Goal: Information Seeking & Learning: Learn about a topic

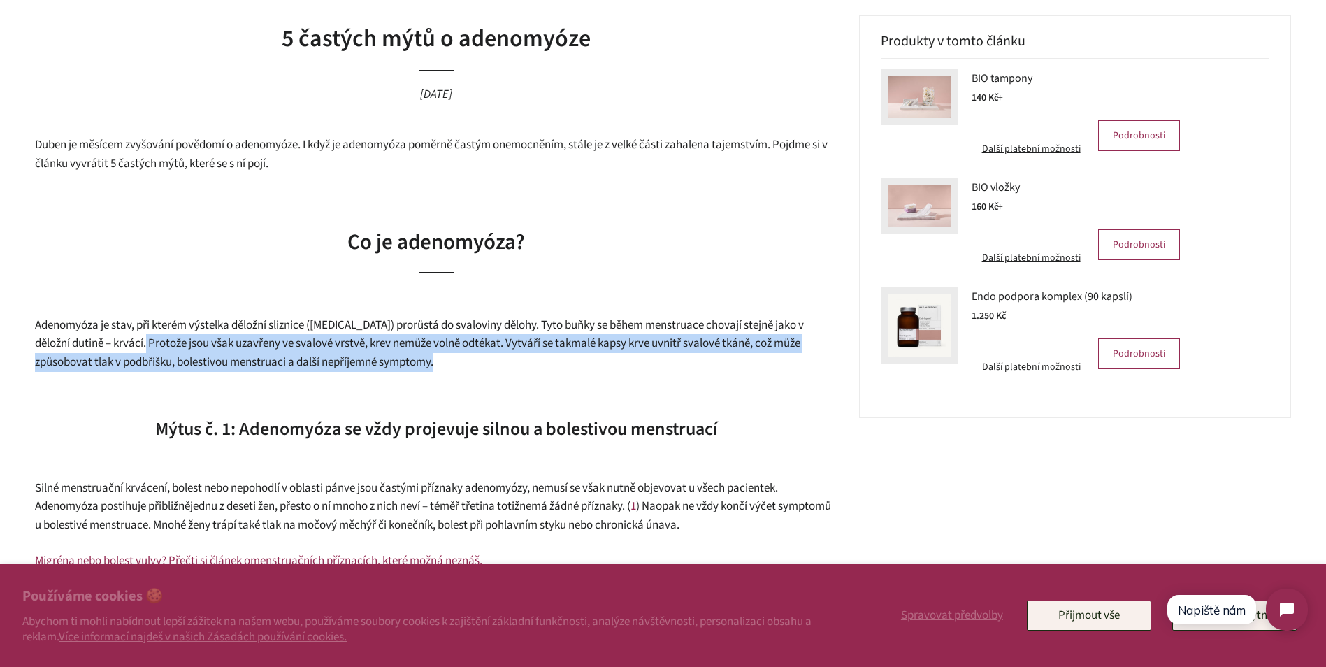
drag, startPoint x: 166, startPoint y: 347, endPoint x: 447, endPoint y: 368, distance: 282.4
click at [447, 368] on p "Adenomyóza je stav, při kterém výstelka děložní sliznice ([MEDICAL_DATA]) prorů…" at bounding box center [436, 344] width 803 height 56
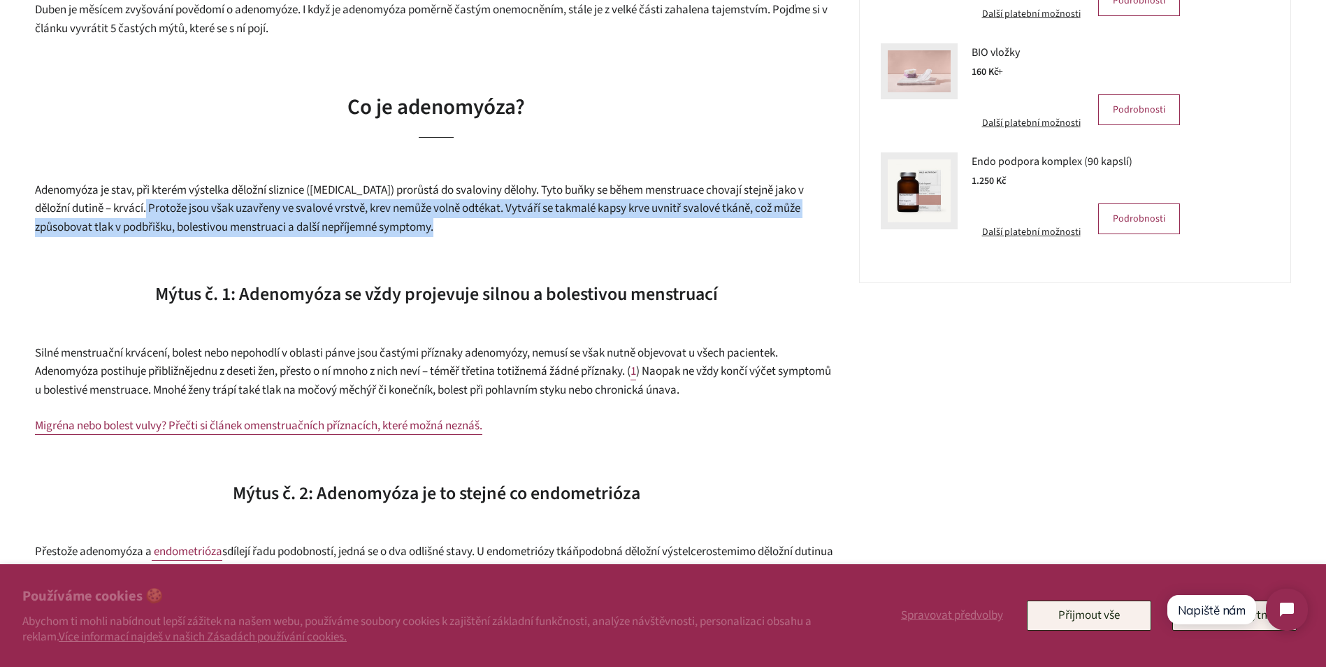
scroll to position [489, 0]
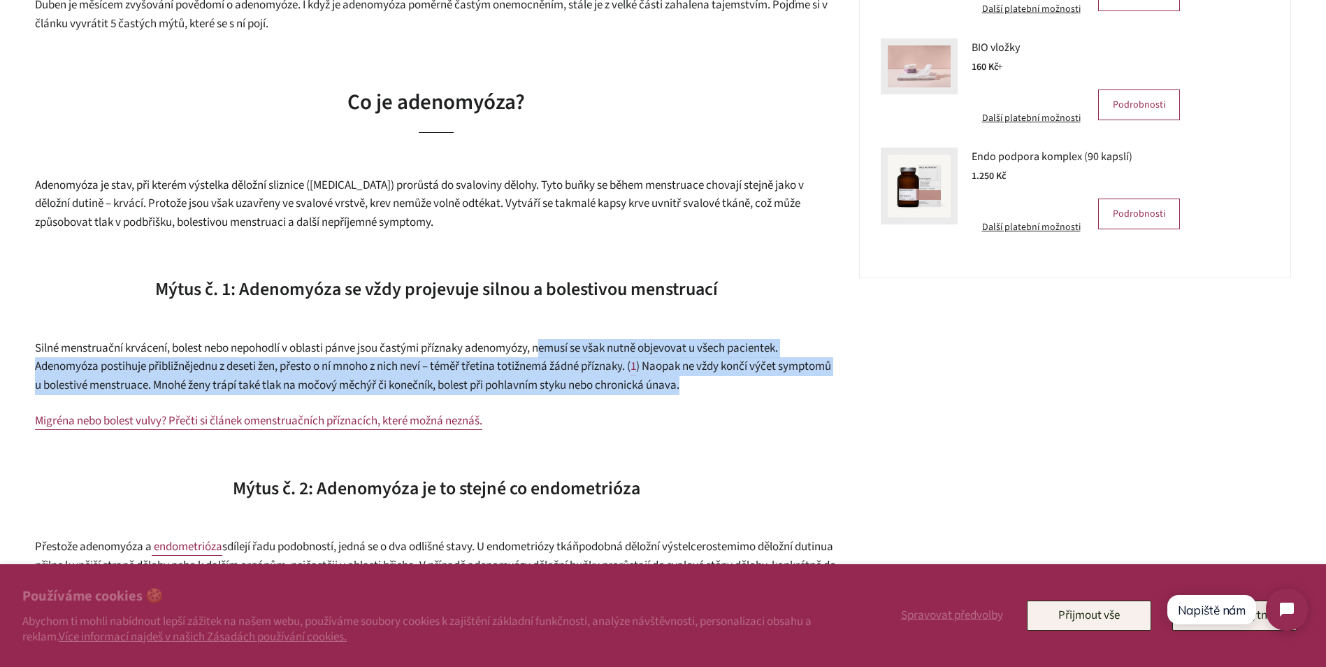
drag, startPoint x: 549, startPoint y: 345, endPoint x: 747, endPoint y: 379, distance: 200.6
click at [747, 379] on p "Silné menstruační krvácení, bolest nebo nepohodlí v oblasti pánve jsou častými …" at bounding box center [436, 367] width 803 height 56
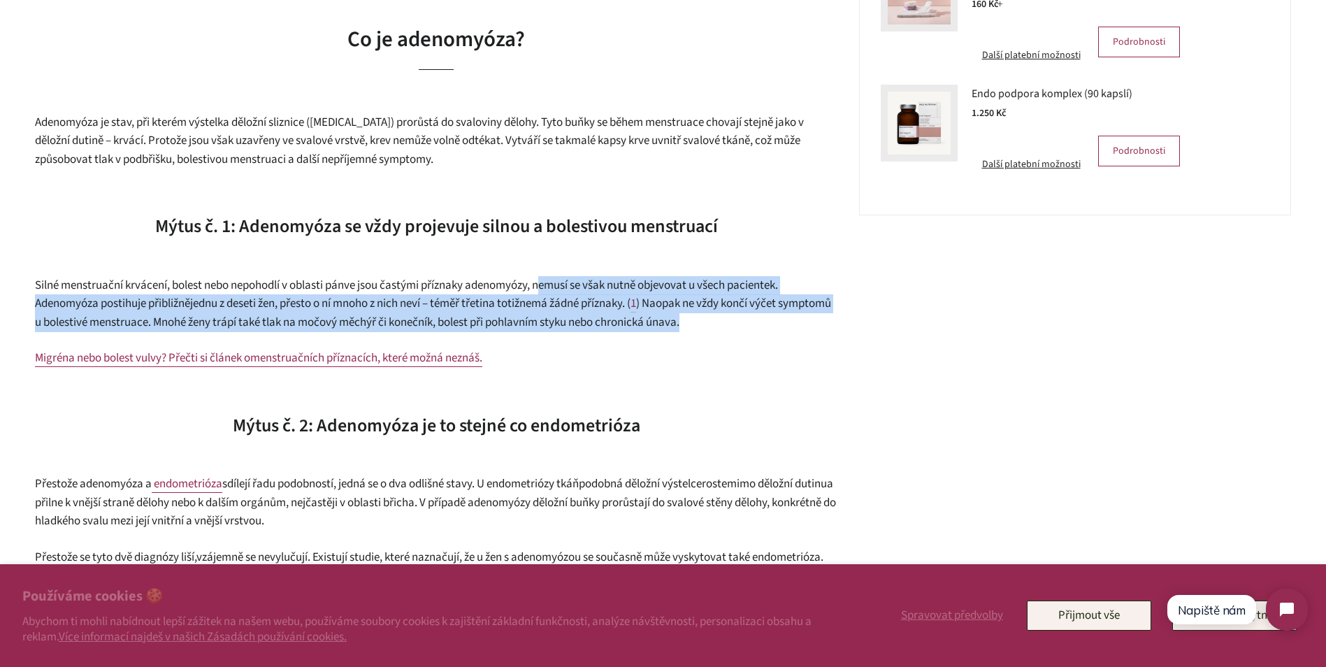
scroll to position [699, 0]
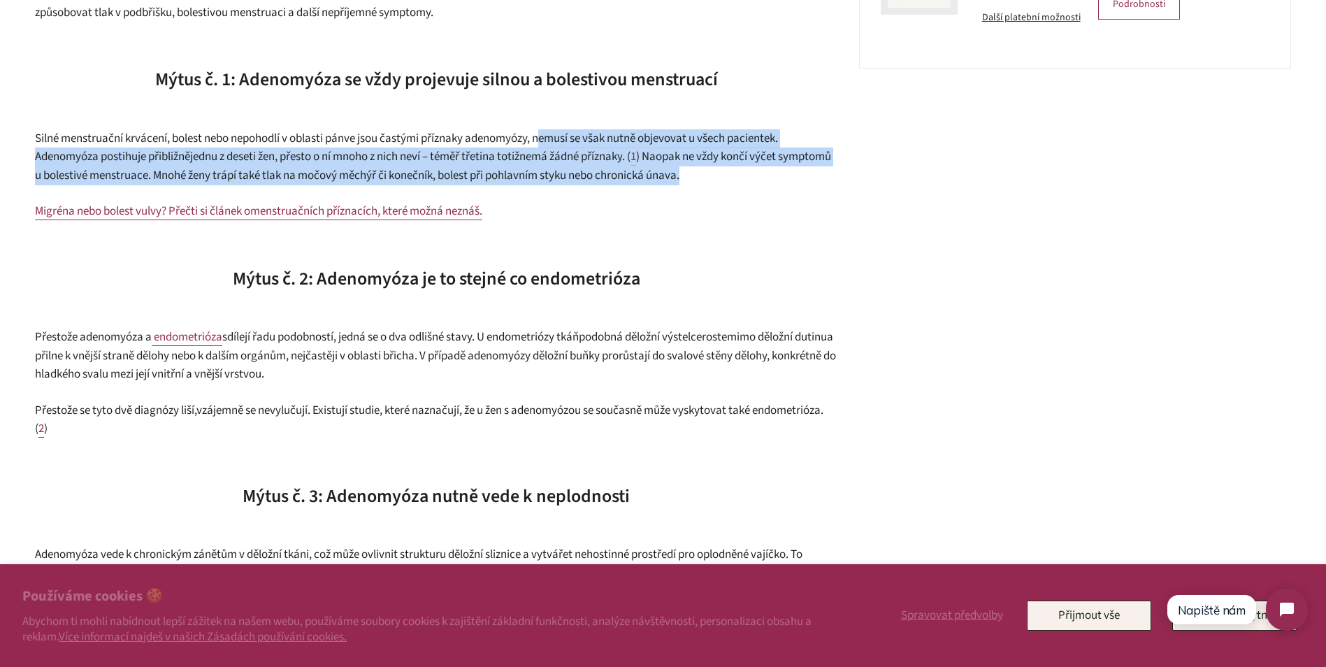
drag, startPoint x: 314, startPoint y: 340, endPoint x: 345, endPoint y: 433, distance: 98.6
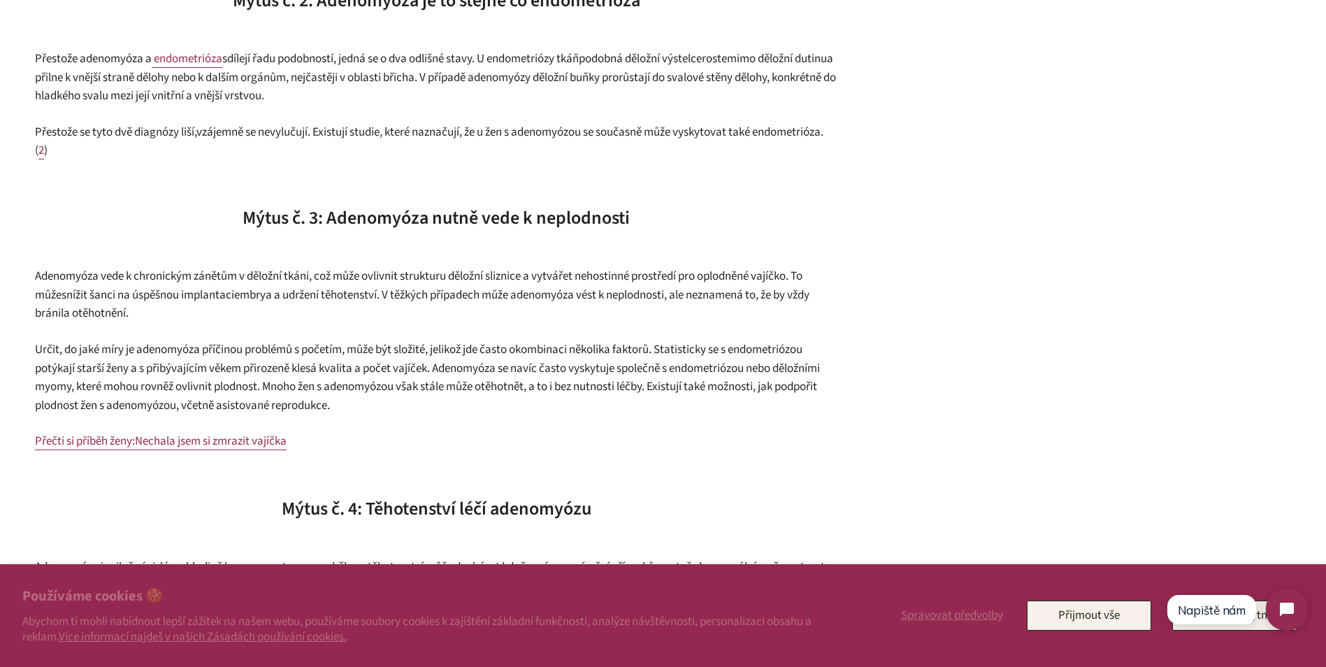
scroll to position [978, 0]
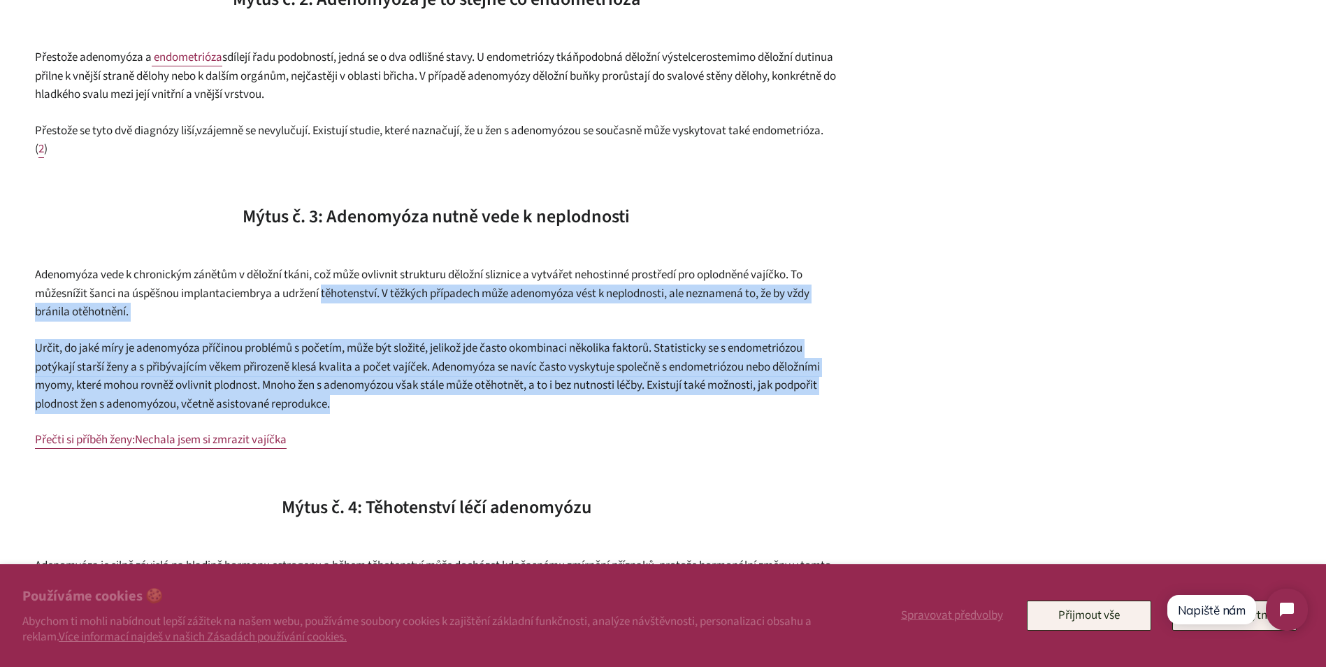
drag, startPoint x: 337, startPoint y: 301, endPoint x: 401, endPoint y: 413, distance: 129.0
click at [401, 413] on div "Duben je měsícem zvyšování povědomí o adenomyóze. I když je adenomyóza poměrně …" at bounding box center [436, 481] width 803 height 1948
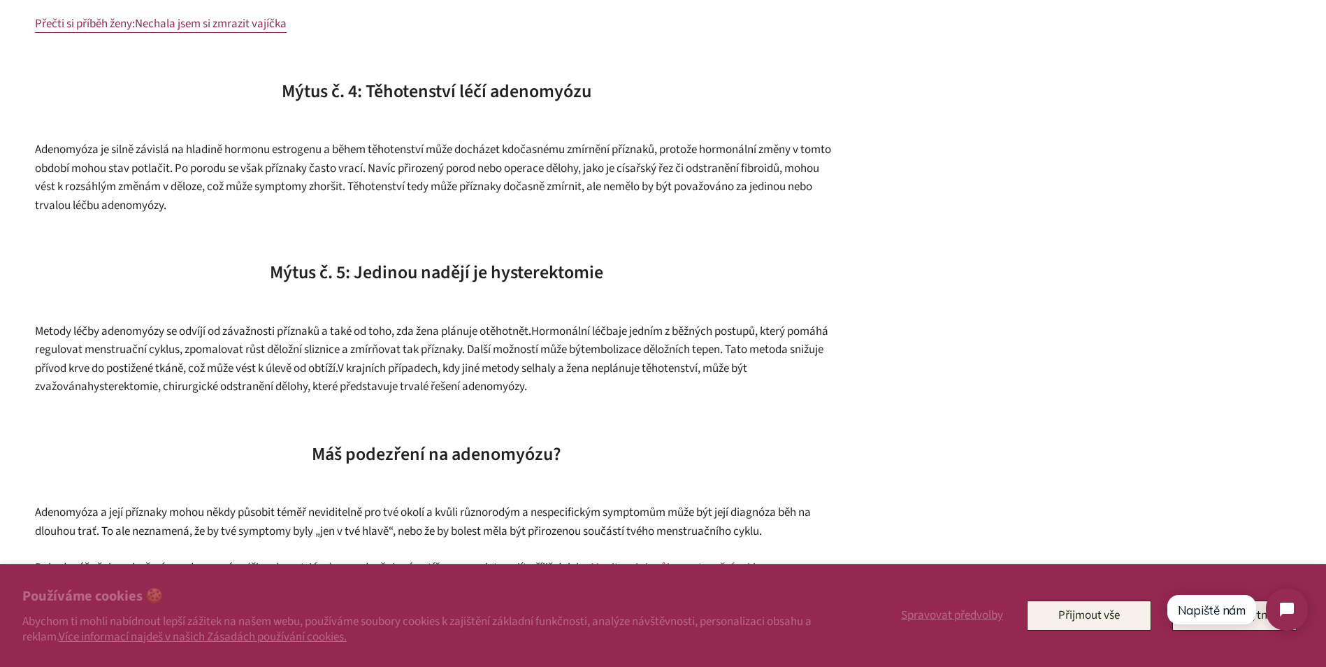
scroll to position [1398, 0]
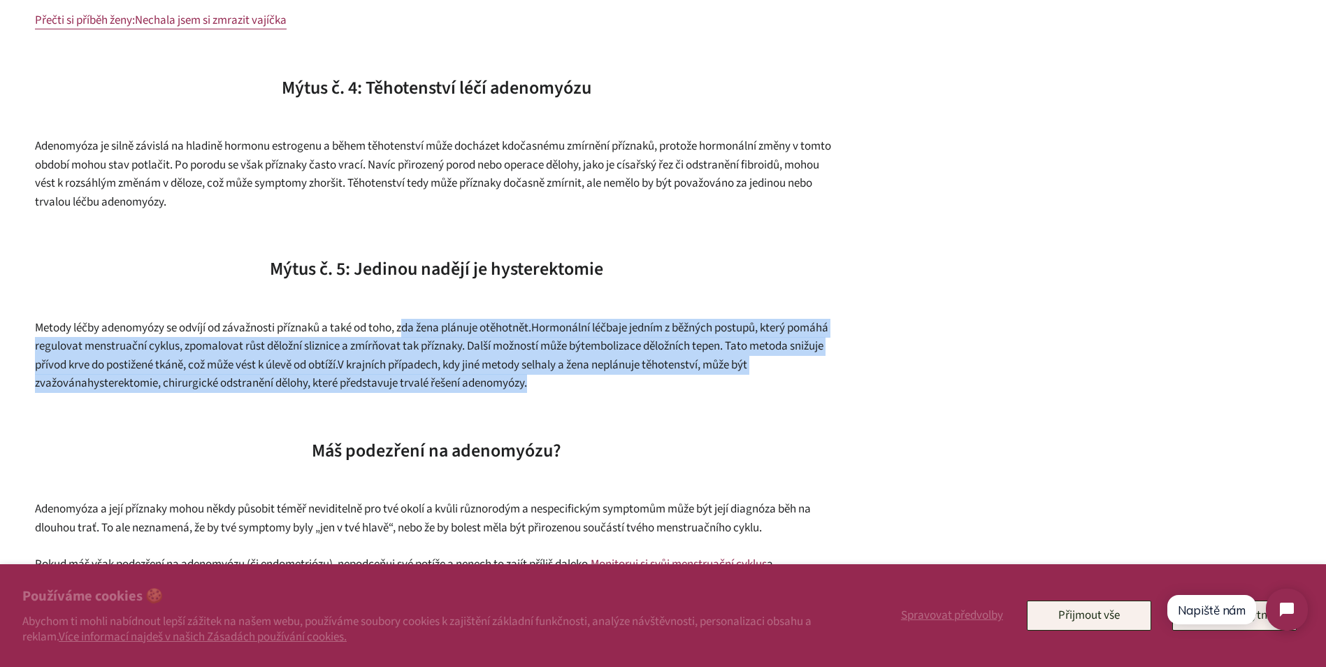
drag, startPoint x: 512, startPoint y: 370, endPoint x: 602, endPoint y: 385, distance: 90.8
click at [602, 385] on p "Metody léčby adenomyózy se odvíjí od závažnosti příznaků a také od toho, zda že…" at bounding box center [436, 356] width 803 height 74
click at [310, 360] on span ". Tato metoda snižuje přívod krve do postižené tkáně, což může vést k úlevě od …" at bounding box center [429, 356] width 788 height 36
drag, startPoint x: 229, startPoint y: 331, endPoint x: 546, endPoint y: 379, distance: 320.2
click at [546, 379] on p "Metody léčby adenomyózy se odvíjí od závažnosti příznaků a také od toho, zda že…" at bounding box center [436, 356] width 803 height 74
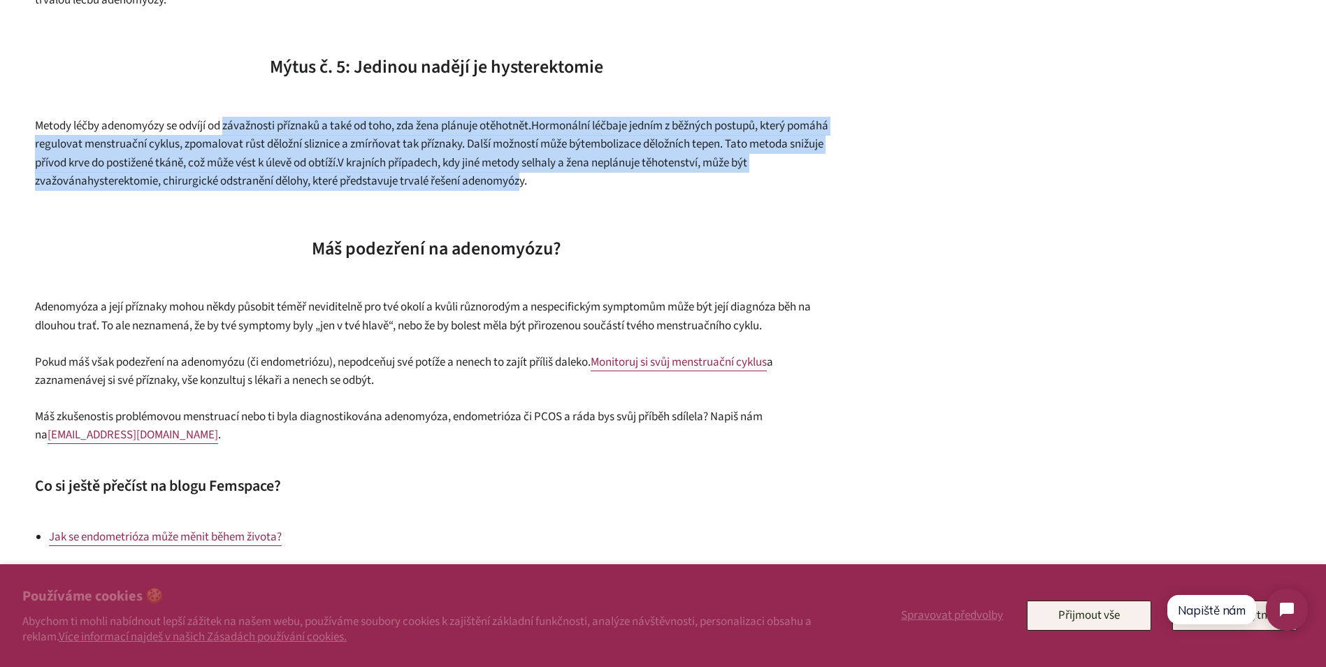
scroll to position [1607, 0]
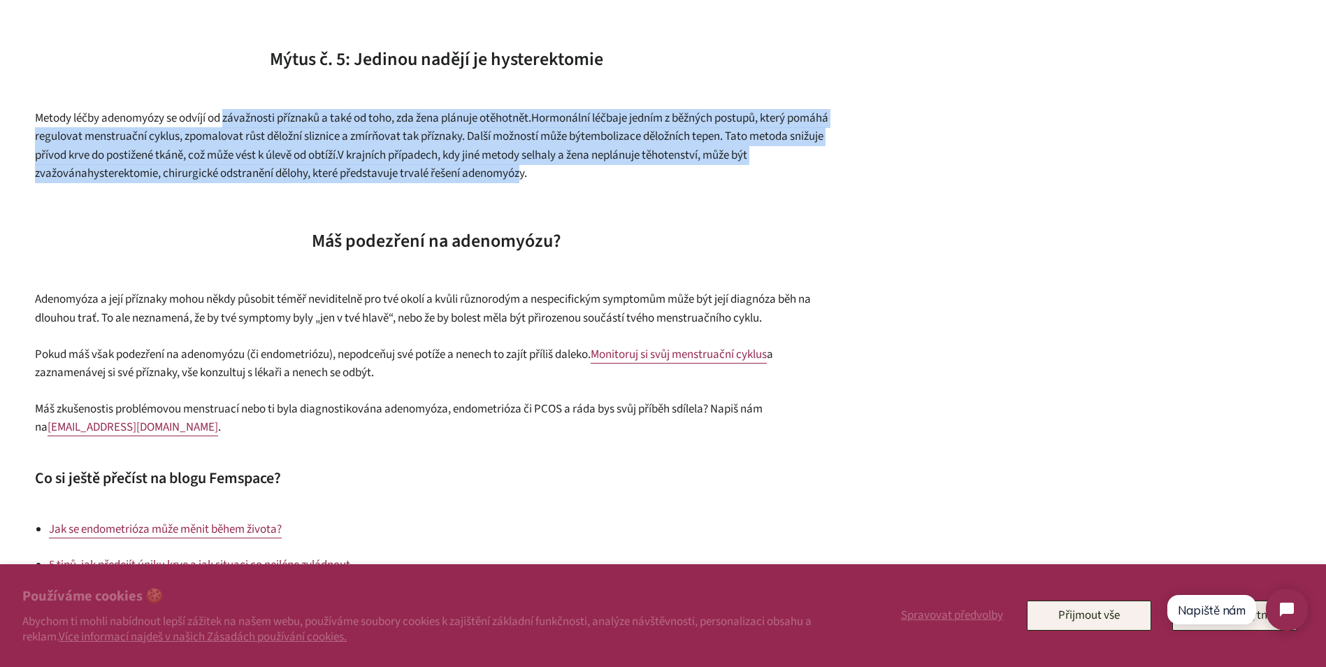
drag, startPoint x: 377, startPoint y: 305, endPoint x: 393, endPoint y: 370, distance: 67.1
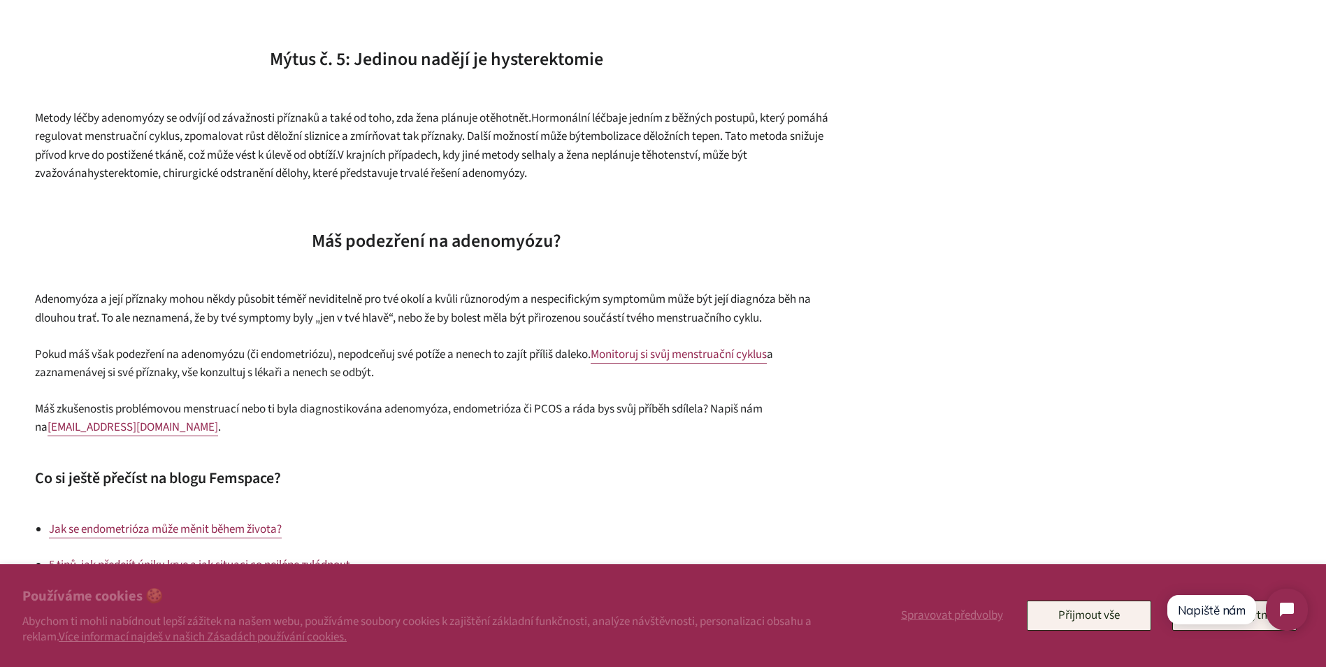
drag, startPoint x: 393, startPoint y: 370, endPoint x: 383, endPoint y: 428, distance: 59.6
click at [385, 430] on p "Máš zkušenosti s problémovou menstruací nebo ti byla diagnostikována adenomyóza…" at bounding box center [436, 418] width 803 height 37
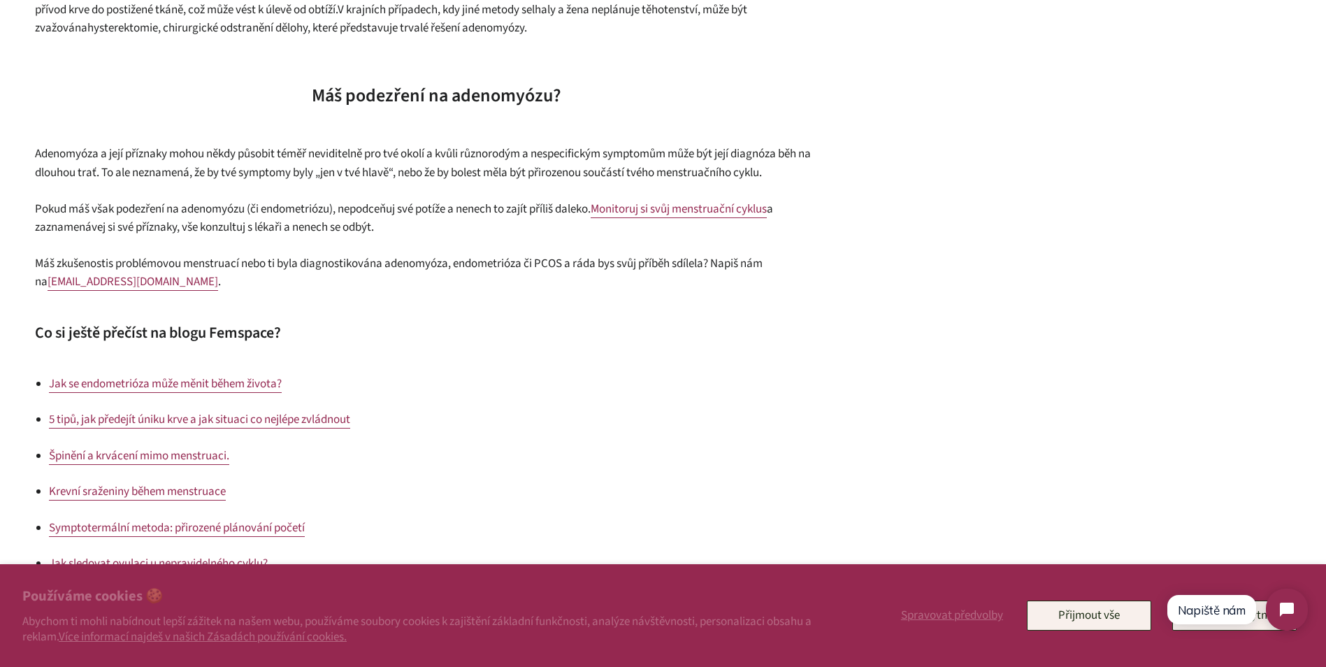
scroll to position [2027, 0]
